Goal: Task Accomplishment & Management: Manage account settings

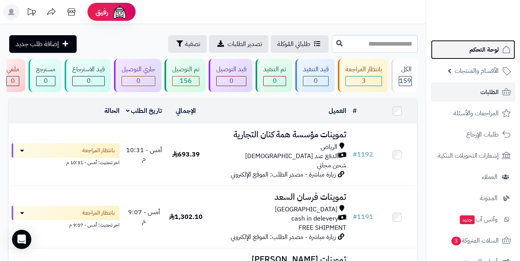
click at [465, 56] on link "لوحة التحكم" at bounding box center [473, 49] width 84 height 19
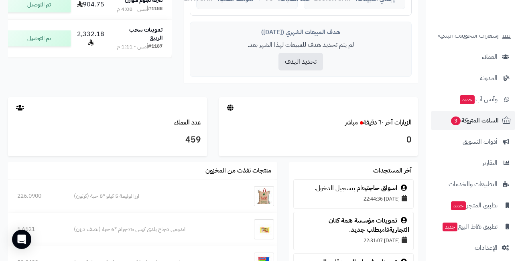
scroll to position [318, 0]
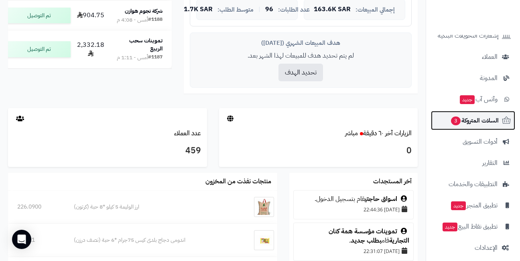
click at [472, 116] on span "السلات المتروكة 3" at bounding box center [474, 120] width 49 height 11
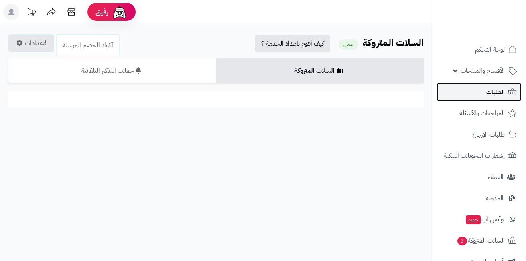
click at [476, 91] on link "الطلبات" at bounding box center [479, 92] width 84 height 19
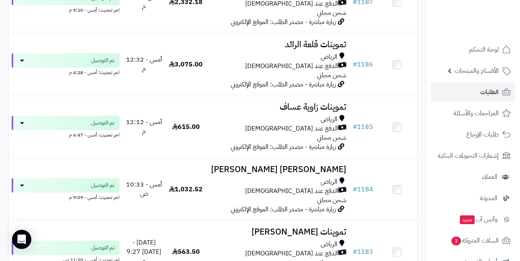
scroll to position [481, 0]
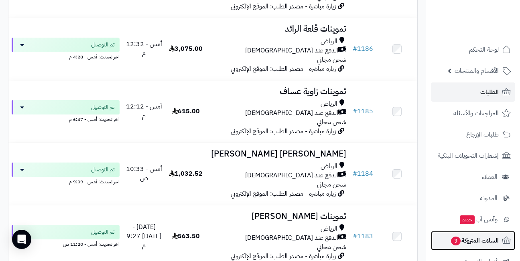
click at [469, 242] on span "السلات المتروكة 3" at bounding box center [474, 240] width 49 height 11
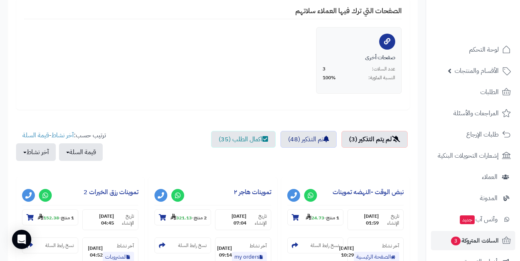
scroll to position [241, 0]
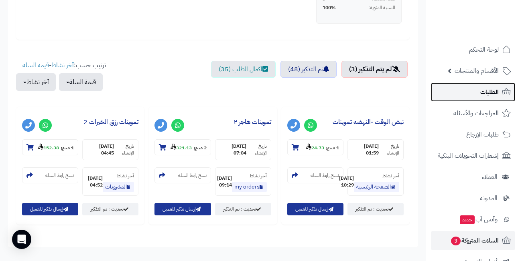
click at [473, 92] on link "الطلبات" at bounding box center [473, 92] width 84 height 19
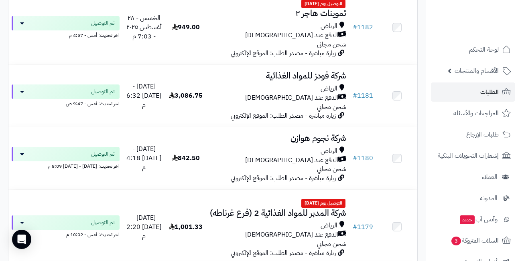
scroll to position [762, 0]
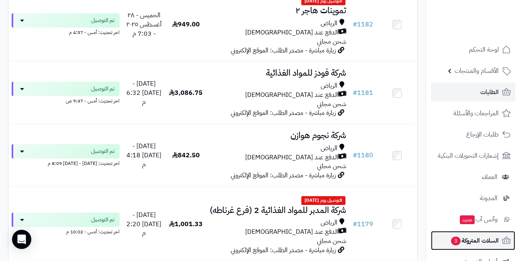
click at [462, 242] on span "السلات المتروكة 3" at bounding box center [474, 240] width 49 height 11
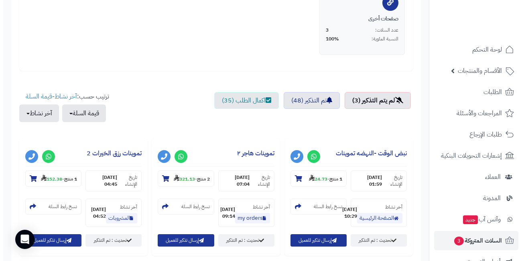
scroll to position [281, 0]
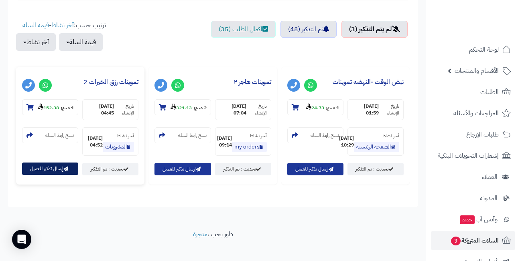
click at [55, 166] on button "إرسال تذكير للعميل" at bounding box center [50, 169] width 56 height 12
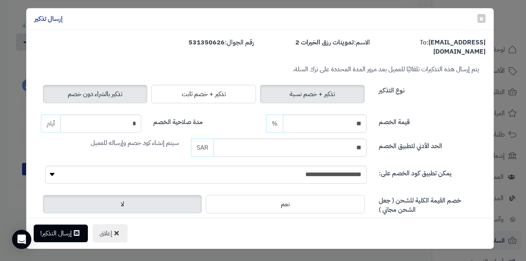
click at [135, 85] on label "تذكير بالشراء دون خصم" at bounding box center [95, 94] width 105 height 18
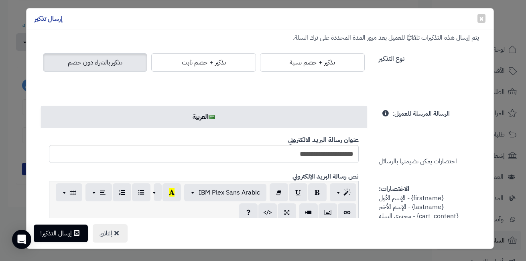
scroll to position [120, 0]
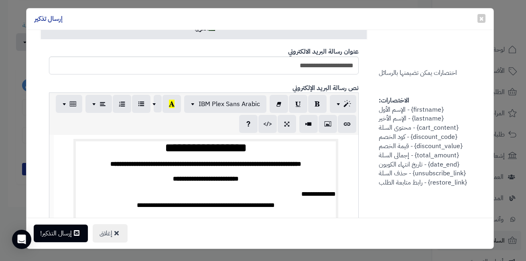
click at [228, 176] on span "**********" at bounding box center [206, 179] width 66 height 6
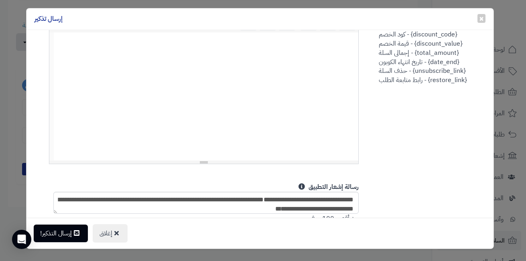
scroll to position [281, 0]
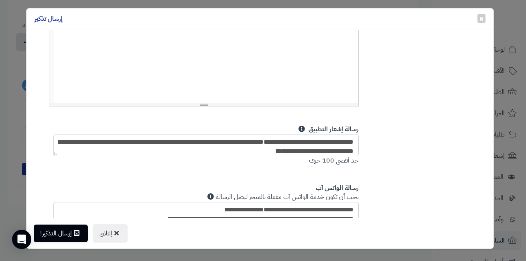
click at [232, 139] on textarea "**********" at bounding box center [205, 145] width 305 height 22
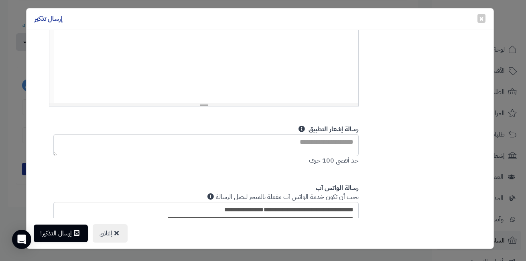
click at [308, 241] on div "إغلاق إرسال التذكير!" at bounding box center [259, 233] width 467 height 31
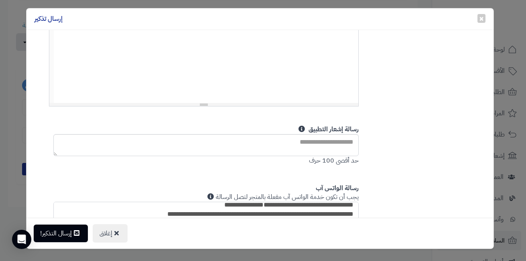
click at [265, 210] on textarea "**********" at bounding box center [205, 226] width 305 height 48
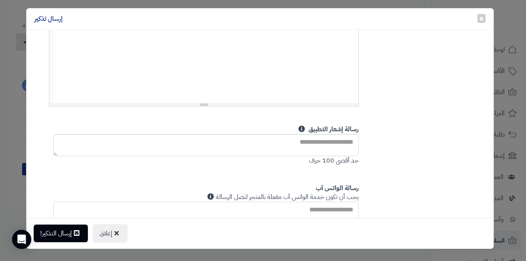
scroll to position [0, 0]
paste textarea "**********"
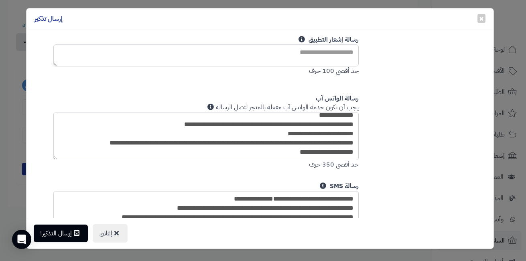
scroll to position [423, 0]
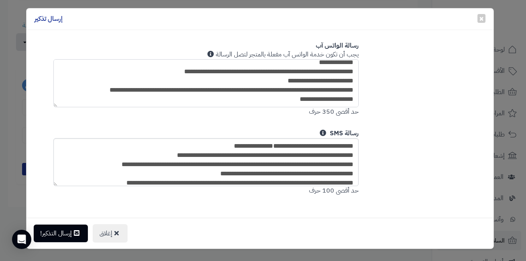
type textarea "**********"
click at [306, 154] on textarea "**********" at bounding box center [205, 162] width 305 height 48
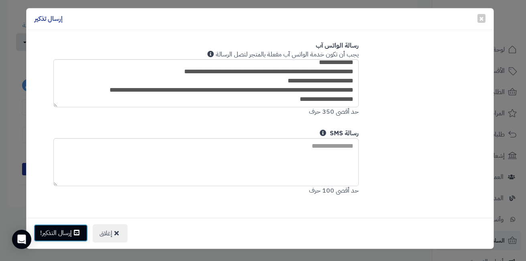
click at [69, 230] on button "إرسال التذكير!" at bounding box center [61, 233] width 54 height 18
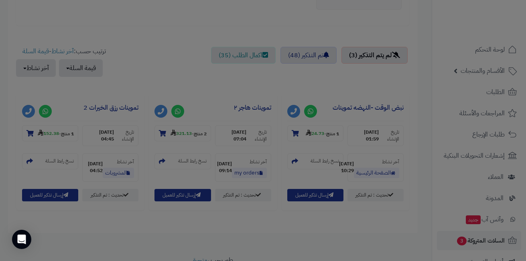
scroll to position [307, 0]
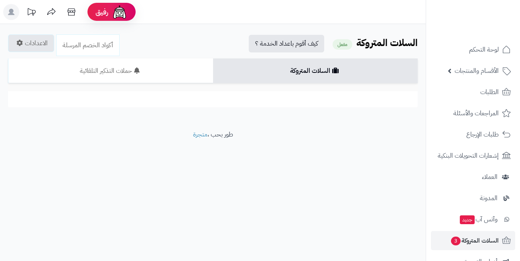
scroll to position [281, 0]
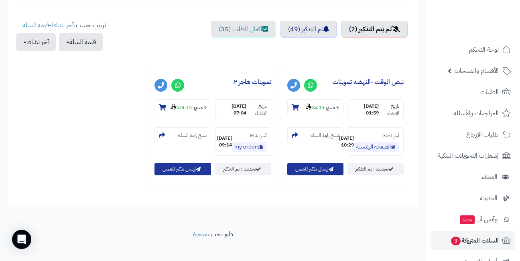
click at [110, 145] on div "**********" at bounding box center [212, 129] width 397 height 124
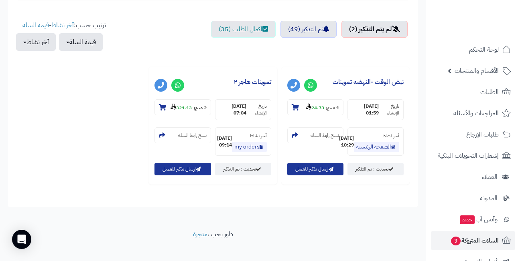
click at [110, 145] on div "**********" at bounding box center [212, 129] width 397 height 124
click at [88, 134] on div "**********" at bounding box center [212, 129] width 397 height 124
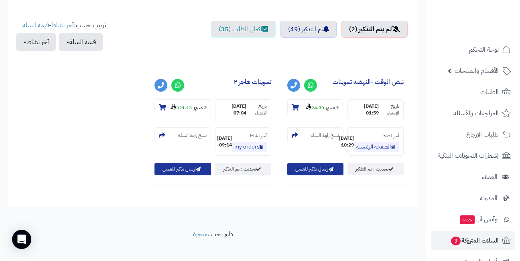
click at [96, 121] on div "**********" at bounding box center [212, 129] width 397 height 124
click at [131, 124] on div "**********" at bounding box center [212, 129] width 397 height 124
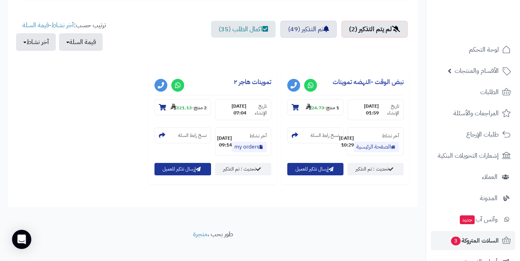
click at [131, 124] on div "**********" at bounding box center [212, 129] width 397 height 124
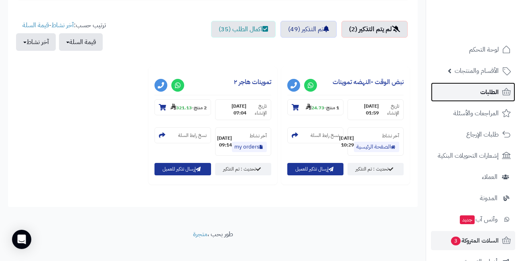
click at [483, 93] on span "الطلبات" at bounding box center [489, 92] width 18 height 11
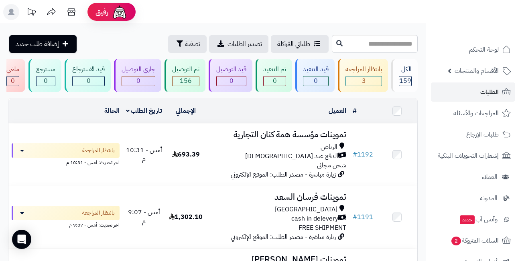
click at [210, 15] on header "رفيق ! الطلبات معالجة مكتمل إرجاع المنتجات العملاء المتواجدون الان 459 عملاء من…" at bounding box center [260, 12] width 520 height 24
click at [238, 15] on header "رفيق ! الطلبات معالجة مكتمل إرجاع المنتجات العملاء المتواجدون الان 459 عملاء من…" at bounding box center [260, 12] width 520 height 24
click at [238, 14] on header "رفيق ! الطلبات معالجة مكتمل إرجاع المنتجات العملاء المتواجدون الان 459 عملاء من…" at bounding box center [260, 12] width 520 height 24
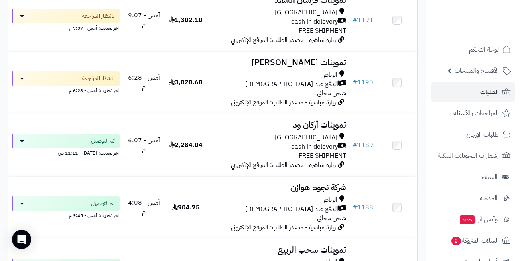
scroll to position [200, 0]
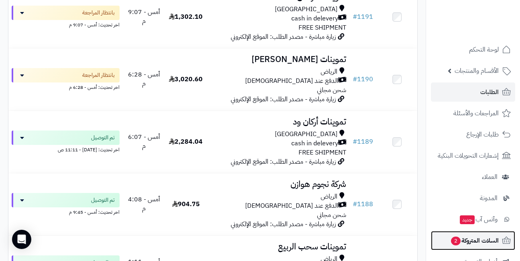
click at [465, 241] on span "السلات المتروكة 2" at bounding box center [474, 240] width 49 height 11
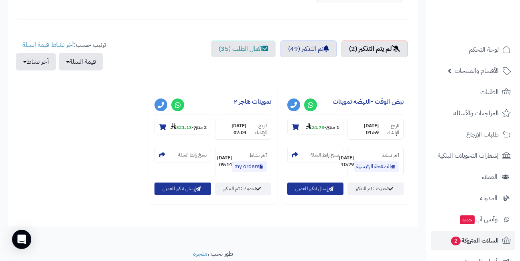
scroll to position [281, 0]
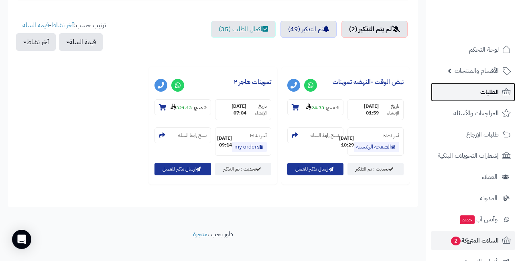
click at [476, 87] on link "الطلبات" at bounding box center [473, 92] width 84 height 19
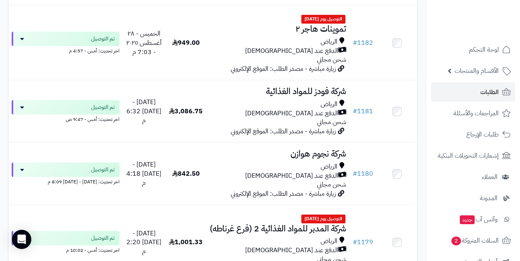
scroll to position [762, 0]
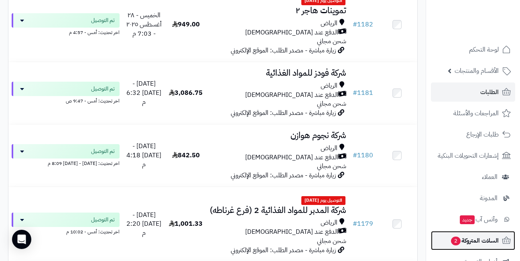
click at [465, 241] on span "السلات المتروكة 2" at bounding box center [474, 240] width 49 height 11
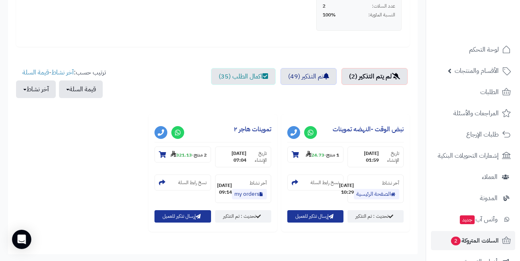
scroll to position [216, 0]
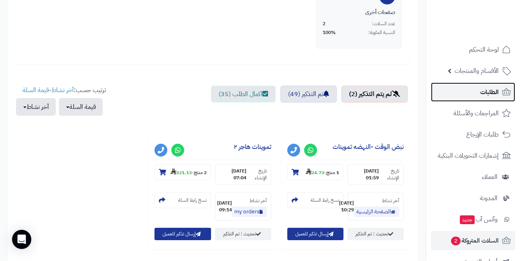
click at [481, 91] on span "الطلبات" at bounding box center [489, 92] width 18 height 11
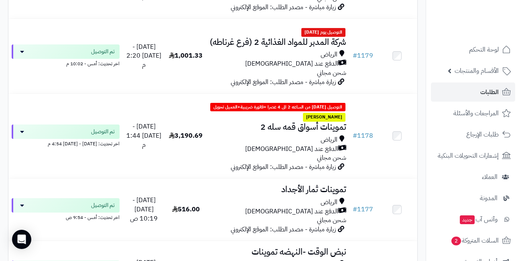
scroll to position [1042, 0]
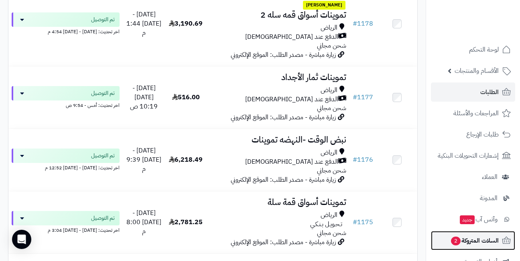
click at [477, 244] on span "السلات المتروكة 2" at bounding box center [474, 240] width 49 height 11
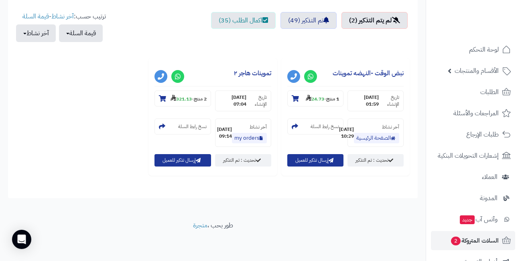
scroll to position [296, 0]
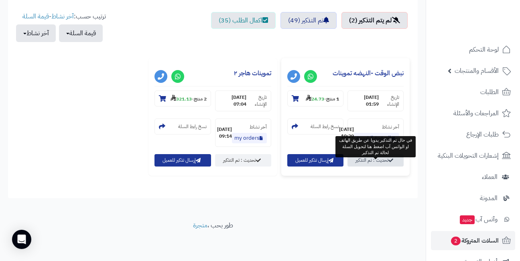
click at [376, 159] on link "تحديث : تم التذكير" at bounding box center [375, 160] width 56 height 12
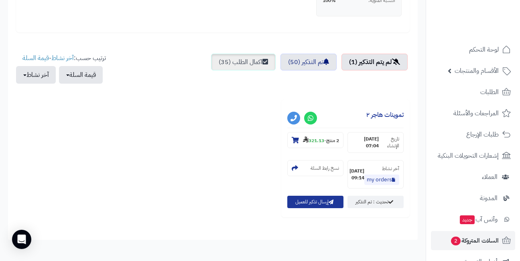
scroll to position [296, 0]
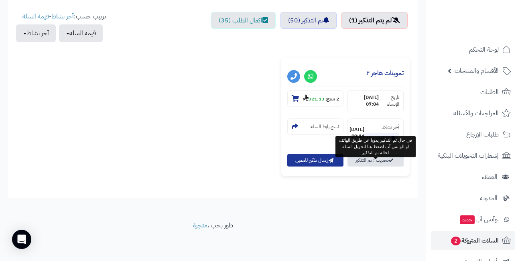
click at [371, 160] on link "تحديث : تم التذكير" at bounding box center [375, 160] width 56 height 12
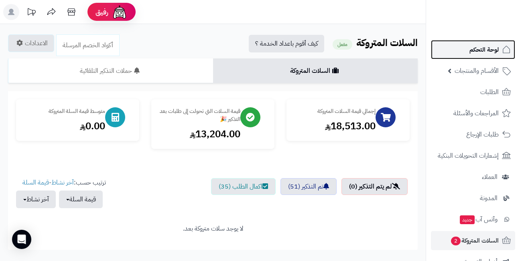
click at [473, 52] on span "لوحة التحكم" at bounding box center [483, 49] width 29 height 11
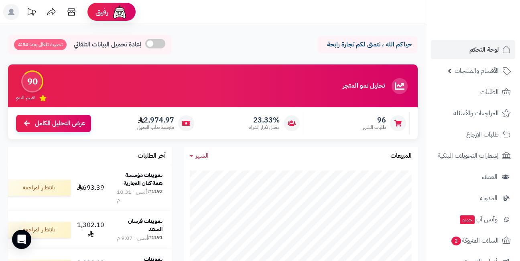
click at [222, 17] on header "رفيق ! الطلبات معالجة مكتمل إرجاع المنتجات العملاء المتواجدون الان 459 عملاء من…" at bounding box center [260, 12] width 520 height 24
click at [481, 53] on span "لوحة التحكم" at bounding box center [483, 49] width 29 height 11
click at [455, 74] on span "الأقسام والمنتجات" at bounding box center [476, 70] width 44 height 11
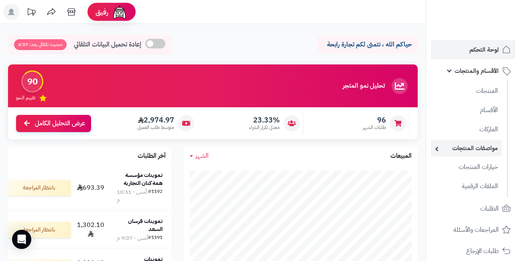
click at [445, 152] on link "مواصفات المنتجات" at bounding box center [466, 148] width 71 height 16
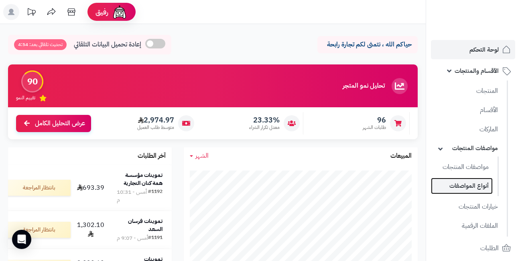
click at [458, 186] on link "أنواع المواصفات" at bounding box center [462, 186] width 62 height 16
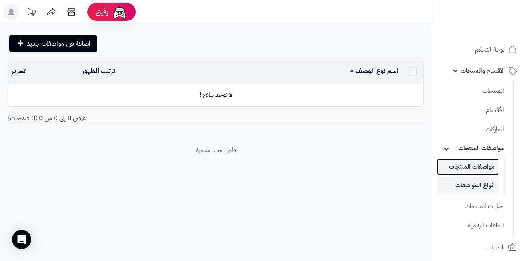
click at [463, 166] on link "مواصفات المنتجات" at bounding box center [468, 167] width 62 height 16
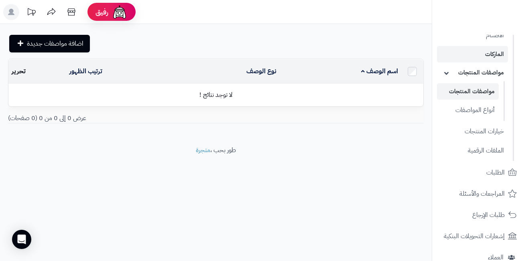
scroll to position [80, 0]
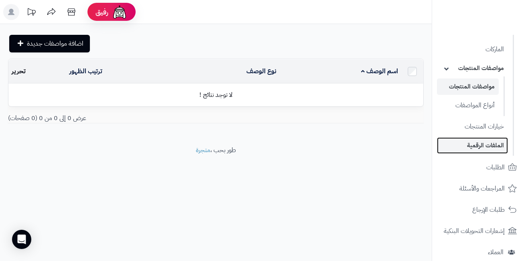
click at [484, 142] on link "الملفات الرقمية" at bounding box center [472, 145] width 71 height 16
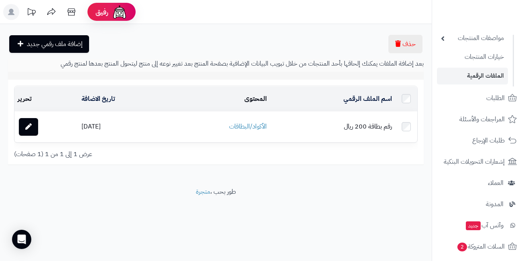
scroll to position [120, 0]
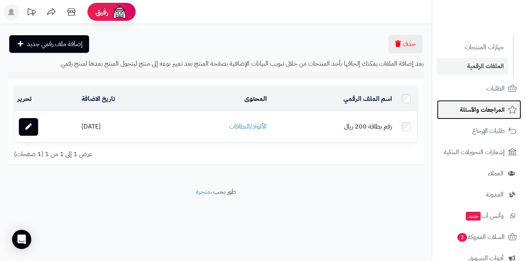
click at [474, 111] on span "المراجعات والأسئلة" at bounding box center [481, 109] width 45 height 11
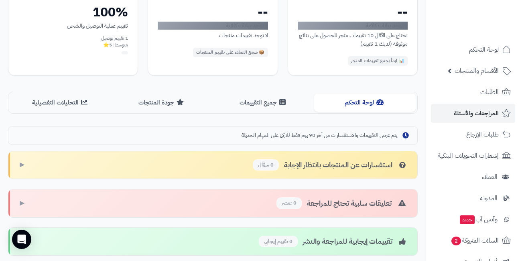
scroll to position [95, 0]
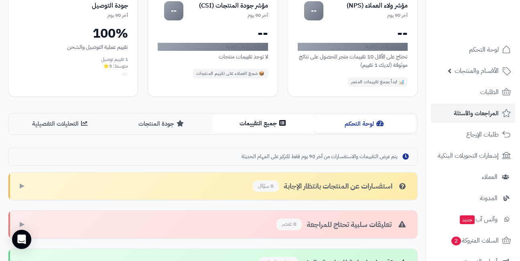
click at [252, 121] on button "جميع التقييمات" at bounding box center [263, 124] width 101 height 18
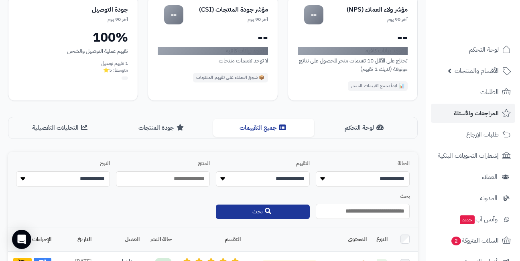
scroll to position [82, 0]
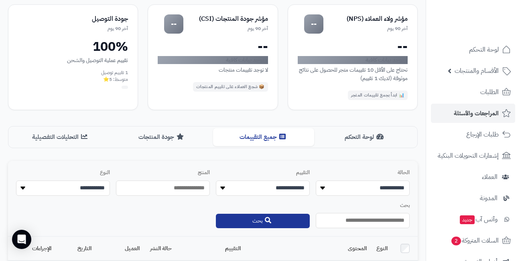
click at [211, 115] on div "إدارة الجودة والتقييمات مراقبة وإدارة تقييمات العملاء بطريقة احترافية لتحسين تج…" at bounding box center [212, 197] width 425 height 488
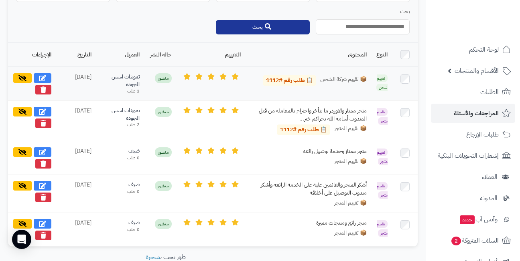
scroll to position [322, 0]
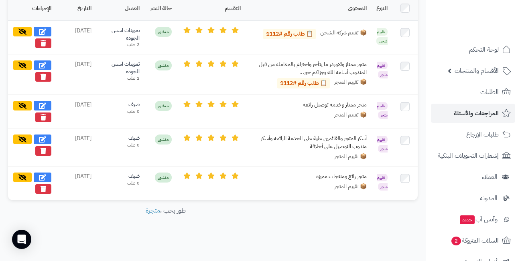
click at [227, 216] on footer "طور بحب ، متجرة" at bounding box center [165, 226] width 331 height 40
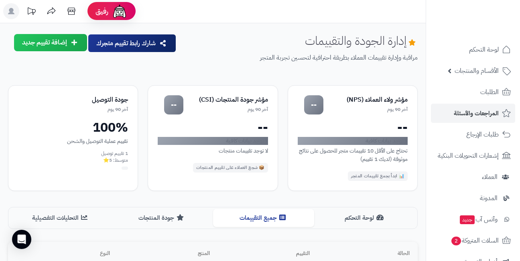
scroll to position [0, 0]
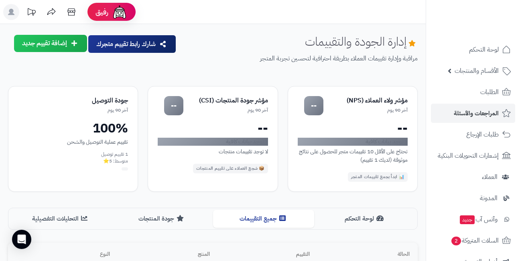
click at [222, 44] on div "إدارة الجودة والتقييمات مراقبة وإدارة تقييمات العملاء بطريقة احترافية لتحسين تج…" at bounding box center [300, 55] width 234 height 41
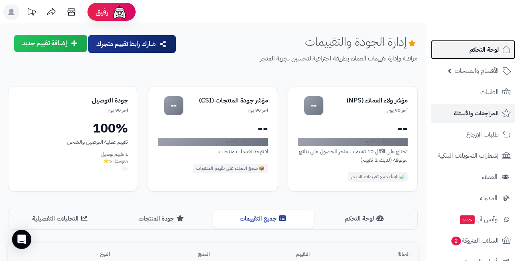
click at [471, 55] on link "لوحة التحكم" at bounding box center [473, 49] width 84 height 19
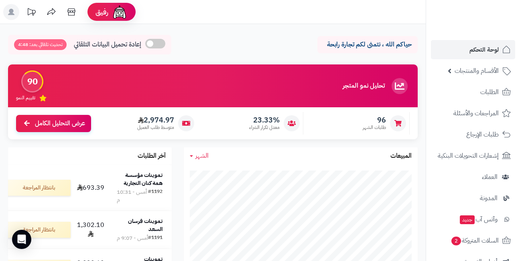
click at [234, 12] on header "رفيق ! الطلبات معالجة مكتمل إرجاع المنتجات العملاء المتواجدون الان 459 عملاء من…" at bounding box center [260, 12] width 520 height 24
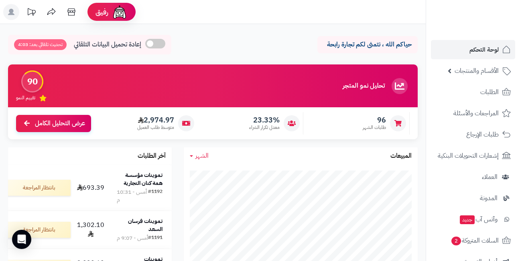
click at [234, 12] on header "رفيق ! الطلبات معالجة مكتمل إرجاع المنتجات العملاء المتواجدون الان 459 عملاء من…" at bounding box center [260, 12] width 520 height 24
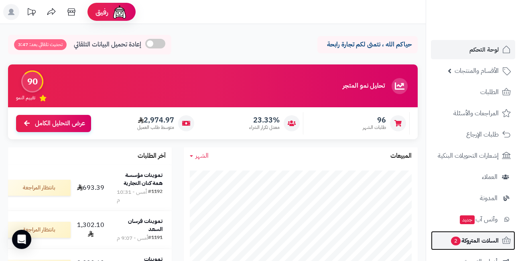
click at [463, 240] on span "السلات المتروكة 2" at bounding box center [474, 240] width 49 height 11
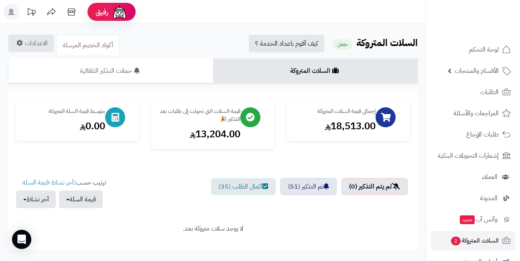
click at [205, 14] on header "رفيق ! 0 الطلبات معالجة مكتمل إرجاع المنتجات العملاء المتواجدون الان 459 عملاء …" at bounding box center [260, 12] width 520 height 24
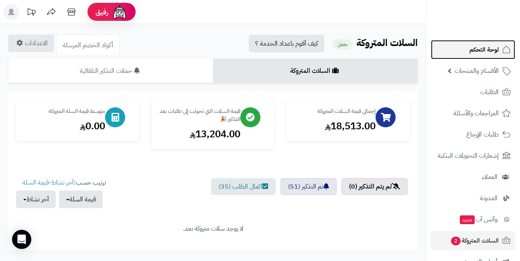
click at [483, 48] on span "لوحة التحكم" at bounding box center [483, 49] width 29 height 11
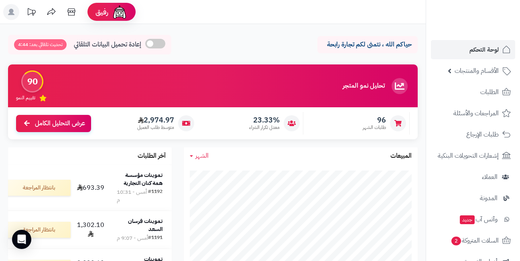
click at [239, 10] on header "رفيق ! الطلبات معالجة مكتمل إرجاع المنتجات العملاء المتواجدون الان 459 عملاء من…" at bounding box center [260, 12] width 520 height 24
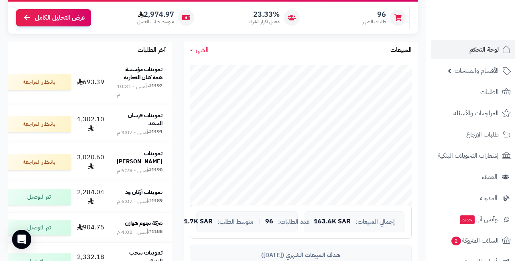
scroll to position [120, 0]
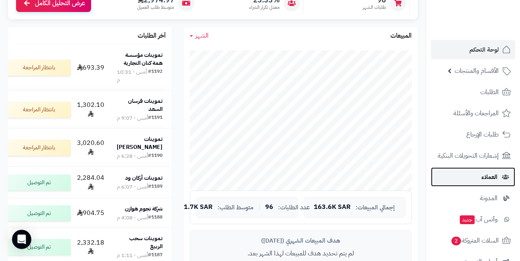
click at [475, 176] on link "العملاء" at bounding box center [473, 177] width 84 height 19
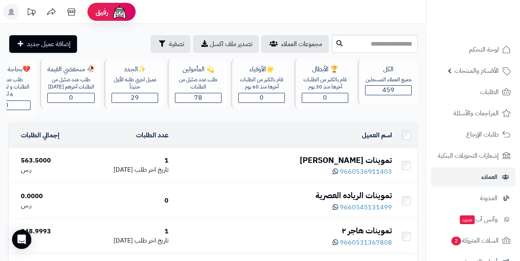
click at [192, 13] on header "رفيق ! الطلبات معالجة مكتمل إرجاع المنتجات العملاء المتواجدون الان 459 عملاء من…" at bounding box center [260, 12] width 520 height 24
click at [222, 12] on header "رفيق ! الطلبات معالجة مكتمل إرجاع المنتجات العملاء المتواجدون الان 459 عملاء من…" at bounding box center [260, 12] width 520 height 24
click at [239, 14] on header "رفيق ! الطلبات معالجة مكتمل إرجاع المنتجات العملاء المتواجدون الان 459 عملاء من…" at bounding box center [260, 12] width 520 height 24
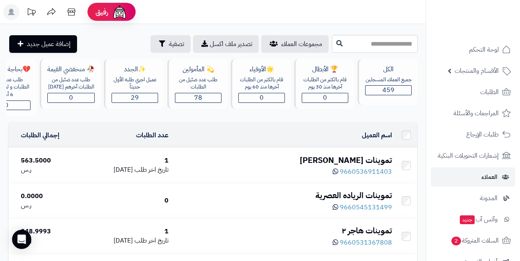
click at [239, 14] on header "رفيق ! الطلبات معالجة مكتمل إرجاع المنتجات العملاء المتواجدون الان 459 عملاء من…" at bounding box center [260, 12] width 520 height 24
click at [239, 11] on header "رفيق ! الطلبات معالجة مكتمل إرجاع المنتجات العملاء المتواجدون الان 459 عملاء من…" at bounding box center [260, 12] width 520 height 24
click at [234, 12] on header "رفيق ! الطلبات معالجة مكتمل إرجاع المنتجات العملاء المتواجدون الان 459 عملاء من…" at bounding box center [260, 12] width 520 height 24
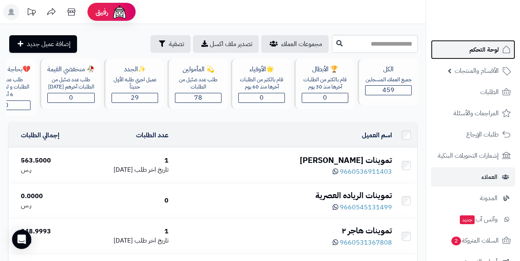
click at [477, 51] on span "لوحة التحكم" at bounding box center [483, 49] width 29 height 11
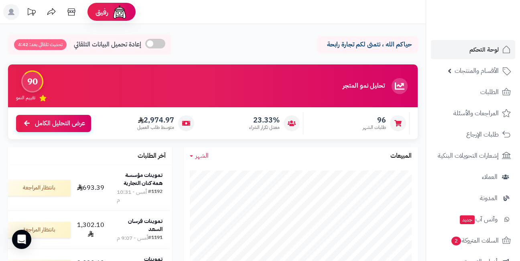
click at [193, 11] on header "رفيق ! الطلبات معالجة مكتمل إرجاع المنتجات العملاء المتواجدون الان 459 عملاء من…" at bounding box center [260, 12] width 520 height 24
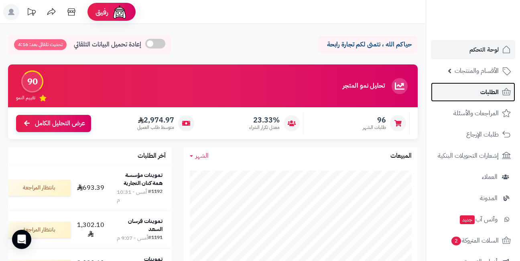
click at [483, 96] on span "الطلبات" at bounding box center [489, 92] width 18 height 11
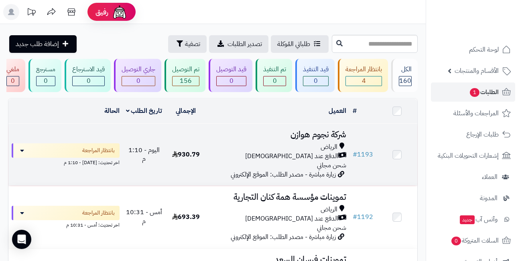
click at [317, 139] on h3 "شركة نجوم هوازن" at bounding box center [277, 134] width 137 height 9
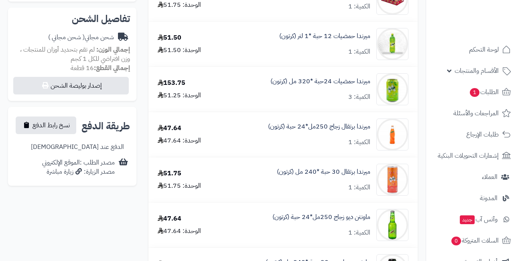
scroll to position [401, 0]
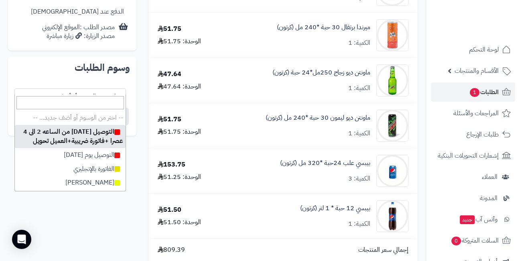
click at [74, 89] on span "-- اختر من الوسوم أو أضف جديد... --" at bounding box center [70, 96] width 111 height 15
click at [83, 64] on h2 "وسوم الطلبات" at bounding box center [71, 68] width 115 height 10
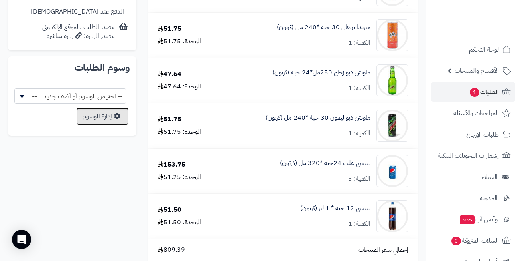
click at [99, 108] on link "إدارة الوسوم" at bounding box center [102, 117] width 53 height 18
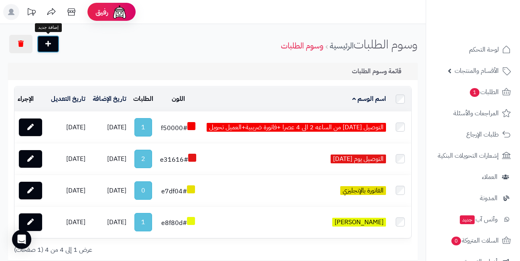
click at [49, 45] on icon at bounding box center [48, 43] width 6 height 6
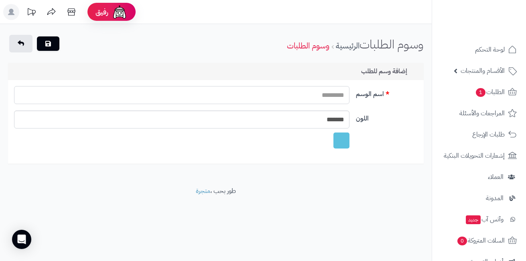
click at [291, 95] on input "اسم الوسم" at bounding box center [181, 95] width 335 height 18
type input "*"
type input "**********"
click at [45, 44] on button "submit" at bounding box center [48, 43] width 22 height 14
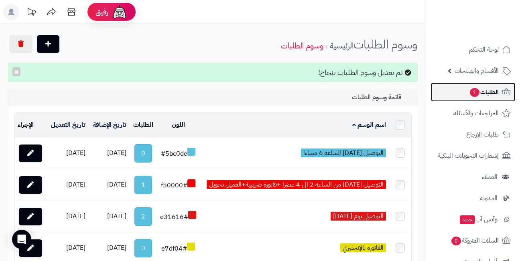
click at [486, 95] on span "الطلبات 1" at bounding box center [484, 92] width 30 height 11
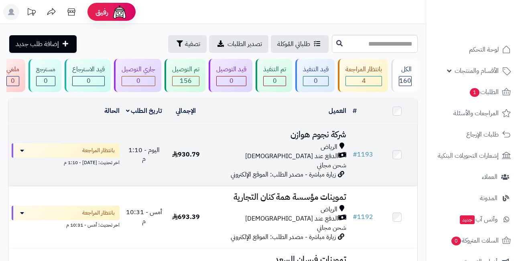
click at [312, 139] on h3 "شركة نجوم هوازن" at bounding box center [277, 134] width 137 height 9
click at [303, 138] on h3 "شركة نجوم هوازن" at bounding box center [277, 134] width 137 height 9
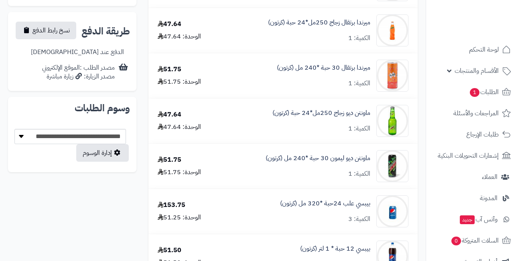
scroll to position [361, 0]
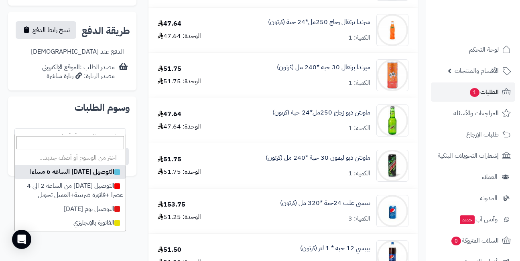
select select
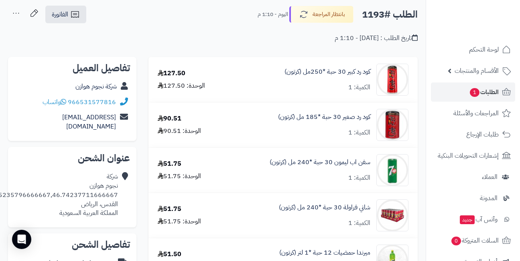
scroll to position [0, 0]
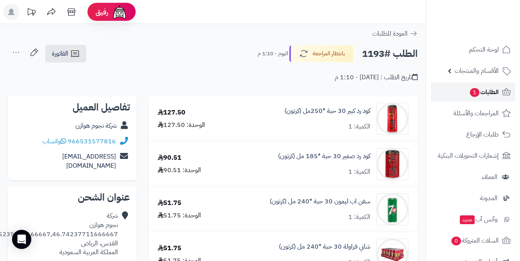
click at [465, 92] on link "الطلبات 1" at bounding box center [473, 92] width 84 height 19
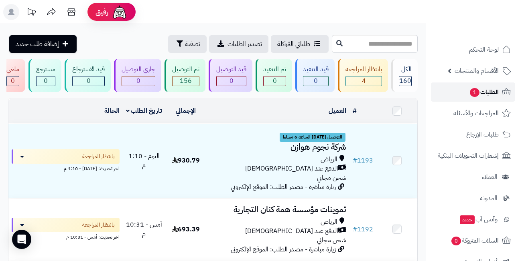
click at [469, 93] on span "1" at bounding box center [474, 92] width 10 height 9
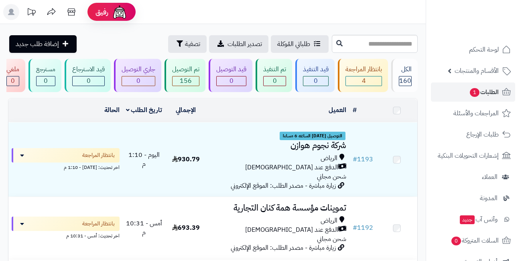
click at [251, 15] on header "رفيق ! الطلبات معالجة مكتمل إرجاع المنتجات العملاء المتواجدون الان 459 عملاء من…" at bounding box center [260, 12] width 520 height 24
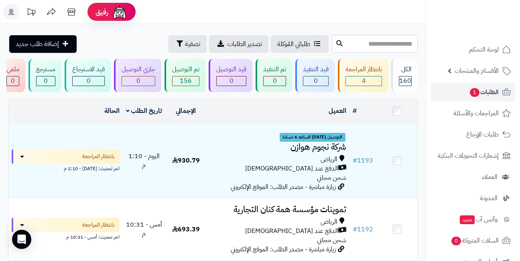
click at [251, 15] on header "رفيق ! الطلبات معالجة مكتمل إرجاع المنتجات العملاء المتواجدون الان 459 عملاء من…" at bounding box center [260, 12] width 520 height 24
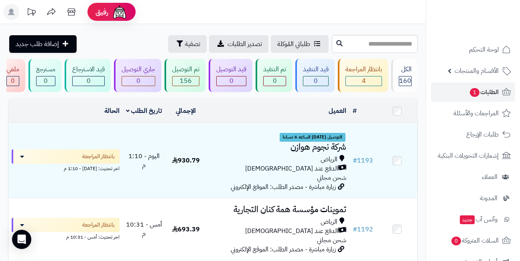
click at [220, 20] on header "رفيق ! الطلبات معالجة مكتمل إرجاع المنتجات العملاء المتواجدون الان 459 عملاء من…" at bounding box center [260, 12] width 520 height 24
click at [464, 92] on link "الطلبات 1" at bounding box center [473, 92] width 84 height 19
click at [230, 8] on header "رفيق ! الطلبات معالجة مكتمل إرجاع المنتجات العملاء المتواجدون الان 459 عملاء من…" at bounding box center [260, 12] width 520 height 24
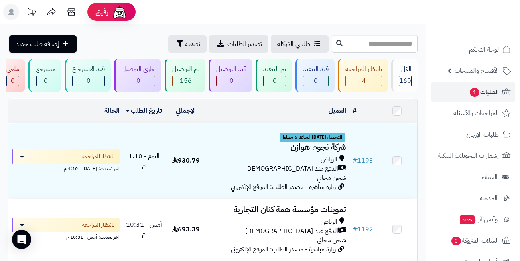
click at [230, 8] on header "رفيق ! الطلبات معالجة مكتمل إرجاع المنتجات العملاء المتواجدون الان 459 عملاء من…" at bounding box center [260, 12] width 520 height 24
